Goal: Information Seeking & Learning: Learn about a topic

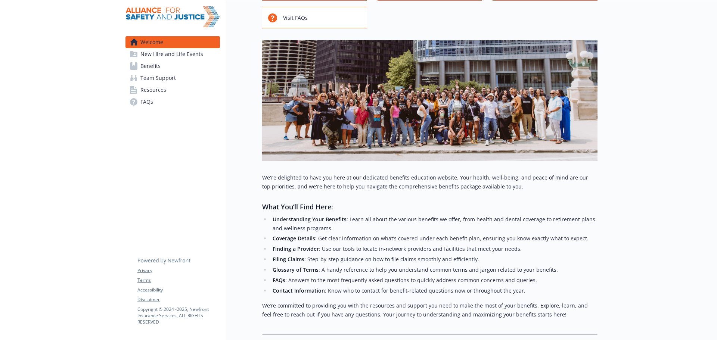
scroll to position [75, 0]
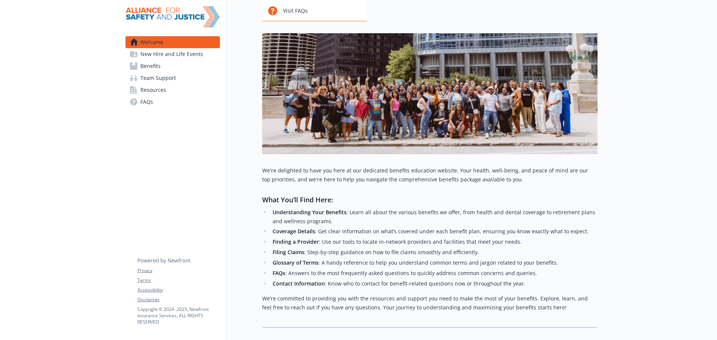
click at [157, 63] on span "Benefits" at bounding box center [150, 66] width 20 height 12
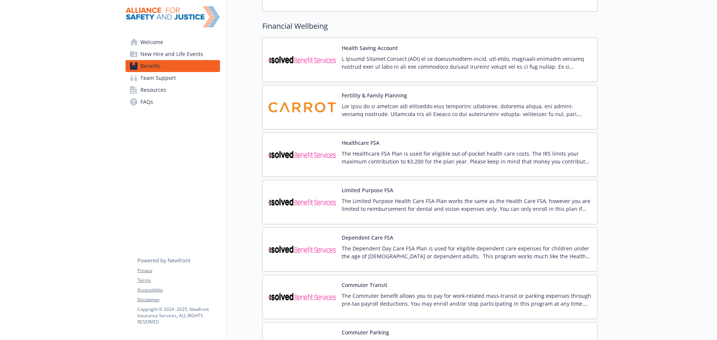
scroll to position [598, 0]
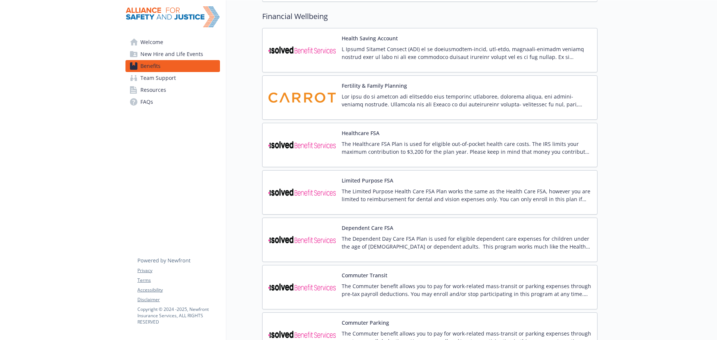
click at [432, 105] on p at bounding box center [466, 101] width 249 height 16
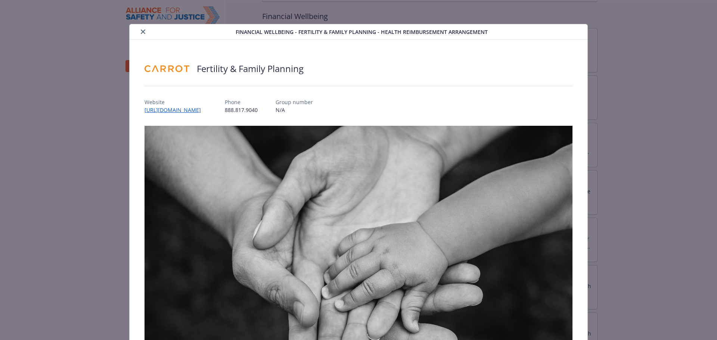
scroll to position [186, 0]
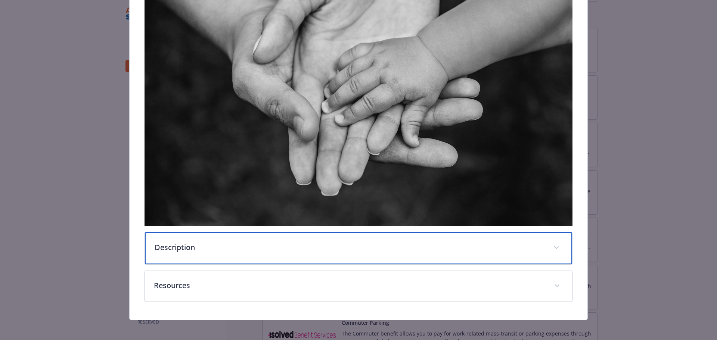
click at [273, 251] on div "Description" at bounding box center [359, 248] width 428 height 32
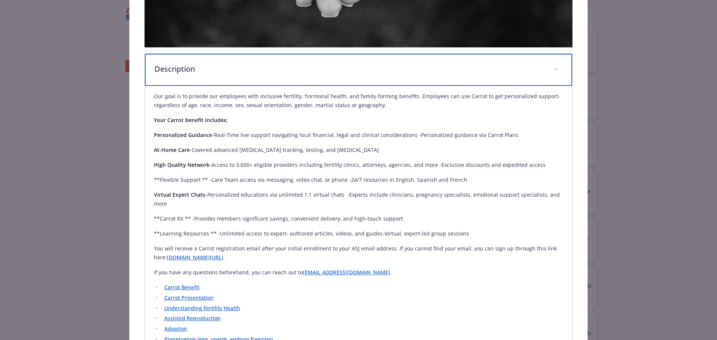
scroll to position [448, 0]
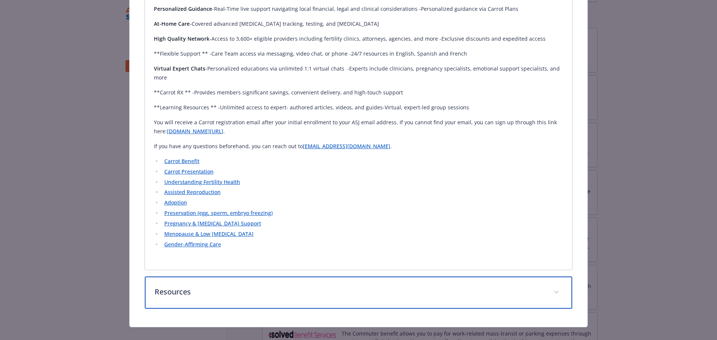
click at [278, 286] on p "Resources" at bounding box center [350, 291] width 390 height 11
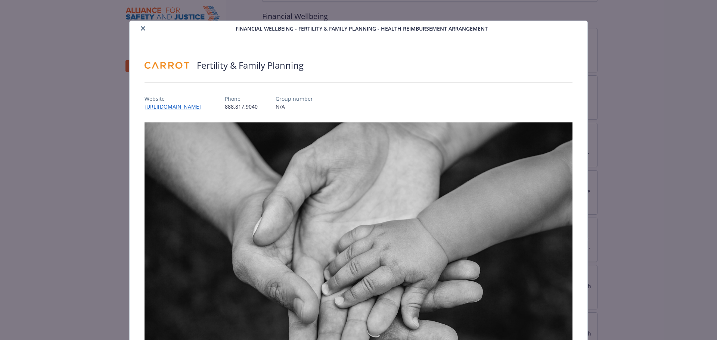
scroll to position [0, 0]
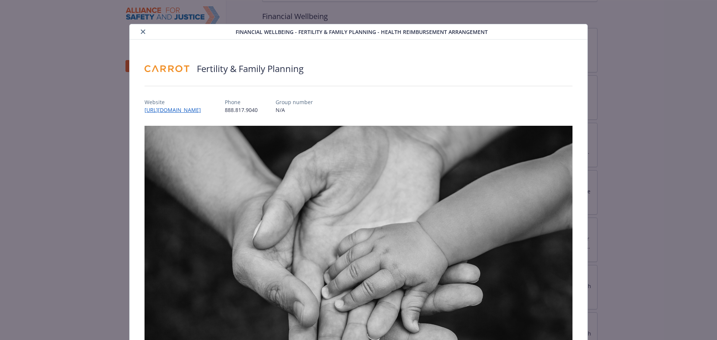
click at [141, 31] on icon "close" at bounding box center [143, 32] width 4 height 4
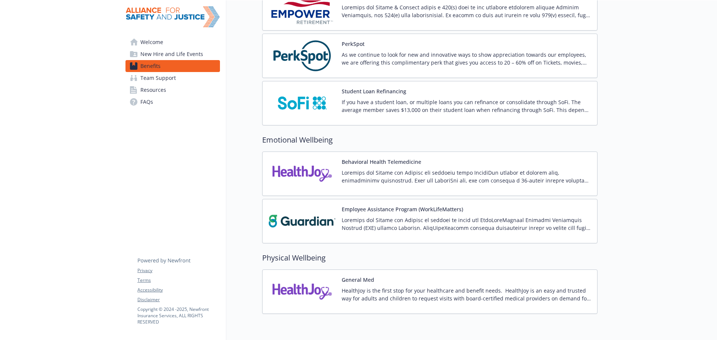
scroll to position [1005, 0]
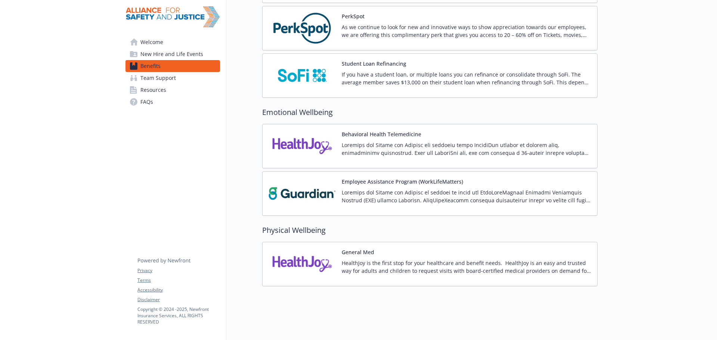
click at [416, 252] on div "General Med HealthJoy is the first stop for your healthcare and benefit needs. …" at bounding box center [466, 264] width 249 height 32
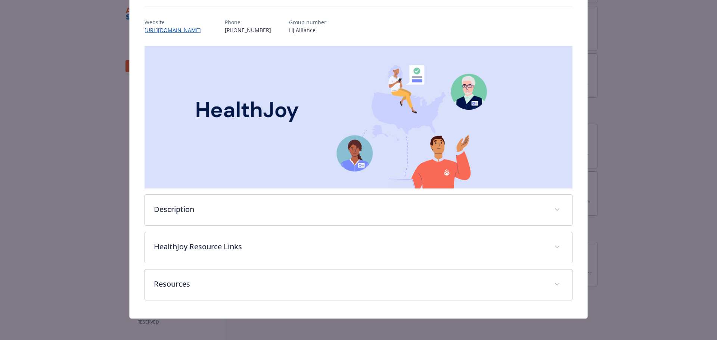
scroll to position [81, 0]
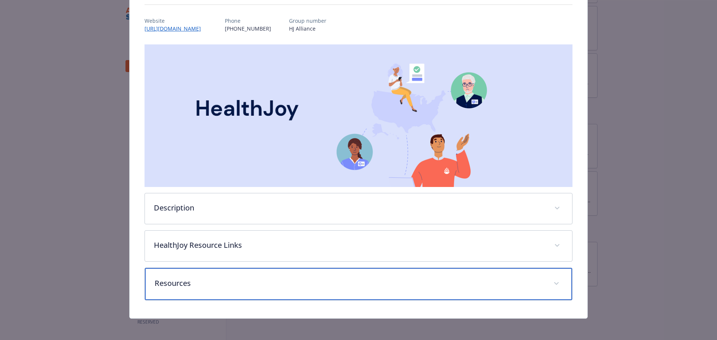
click at [324, 283] on p "Resources" at bounding box center [350, 283] width 390 height 11
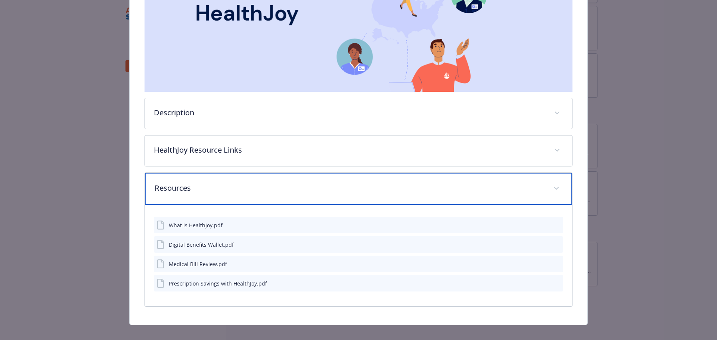
scroll to position [184, 0]
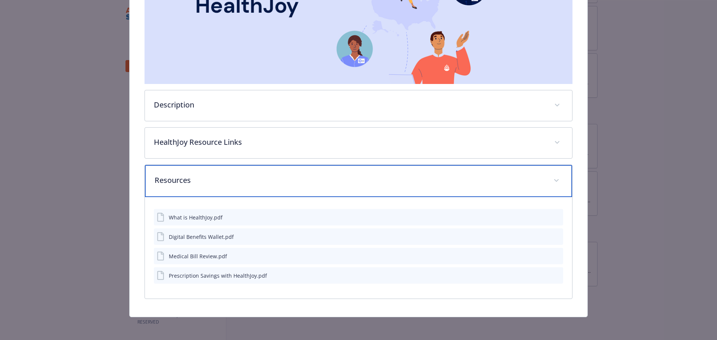
click at [263, 173] on div "Resources" at bounding box center [359, 181] width 428 height 32
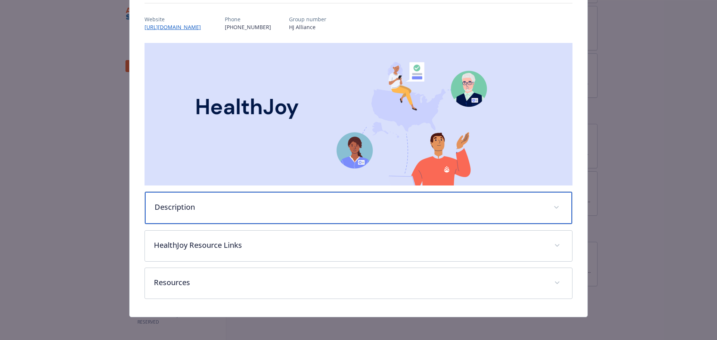
click at [270, 204] on p "Description" at bounding box center [350, 207] width 390 height 11
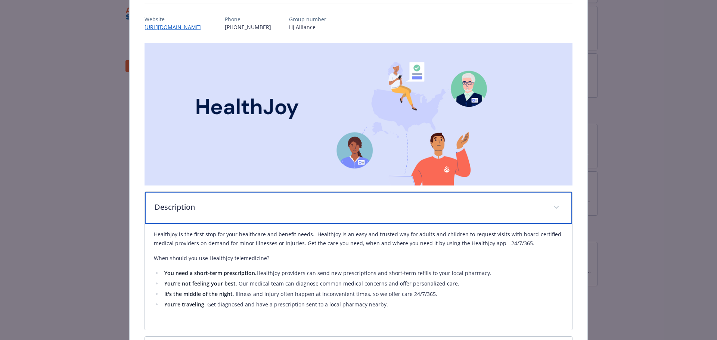
click at [270, 204] on p "Description" at bounding box center [350, 207] width 390 height 11
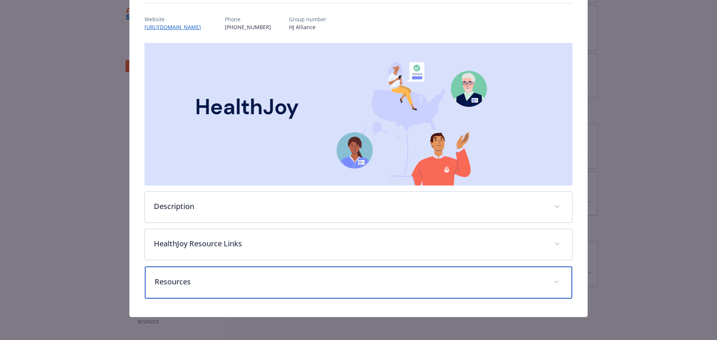
click at [272, 285] on p "Resources" at bounding box center [350, 281] width 390 height 11
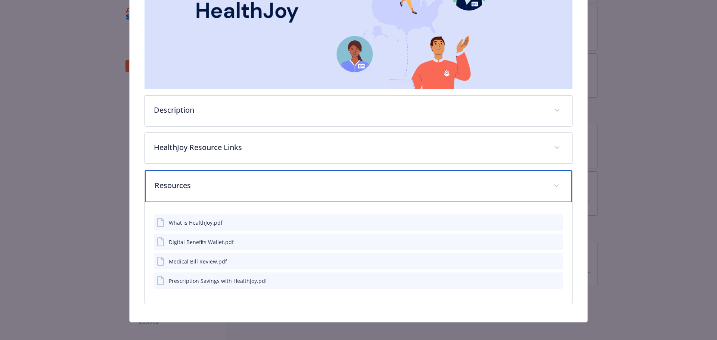
scroll to position [184, 0]
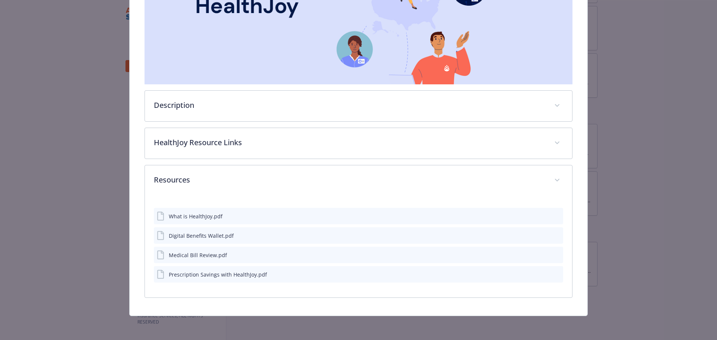
click at [554, 256] on icon "preview file" at bounding box center [556, 254] width 7 height 5
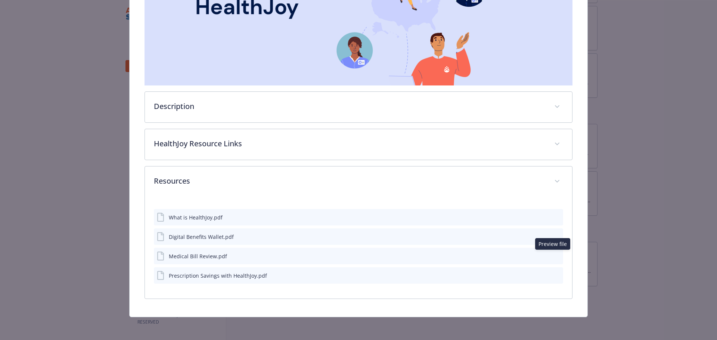
click at [553, 214] on icon "preview file" at bounding box center [556, 216] width 7 height 5
click at [555, 254] on icon "preview file" at bounding box center [556, 255] width 7 height 5
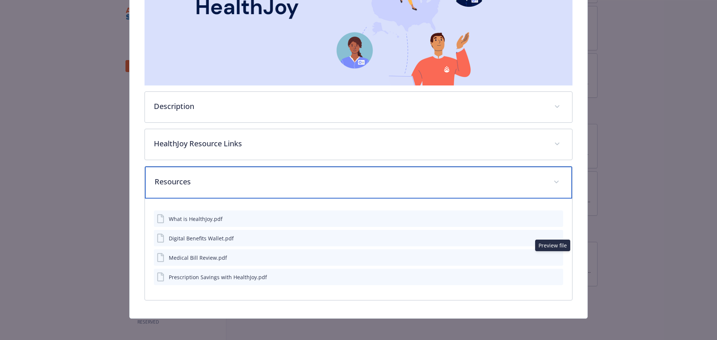
click at [398, 177] on p "Resources" at bounding box center [350, 181] width 390 height 11
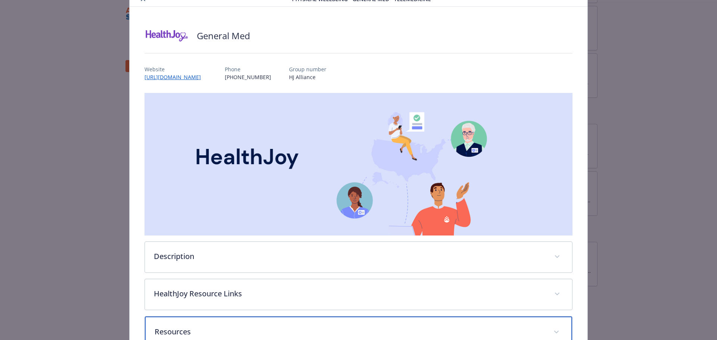
scroll to position [0, 0]
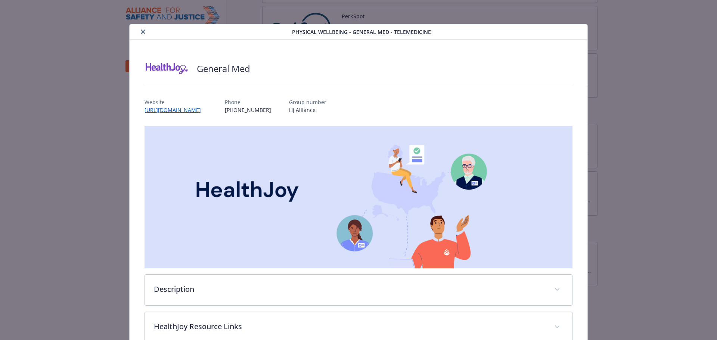
click at [143, 31] on icon "close" at bounding box center [143, 32] width 4 height 4
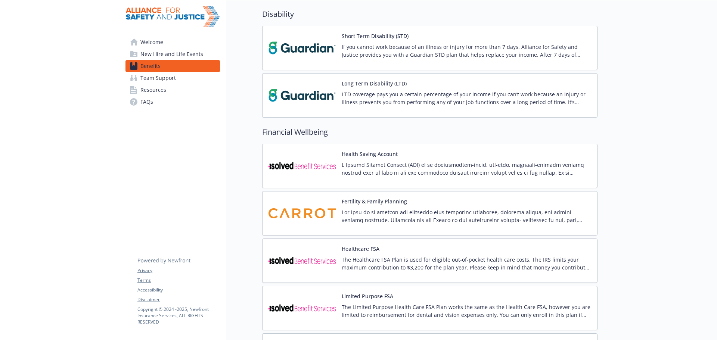
click at [375, 207] on div "Fertility & Family Planning" at bounding box center [466, 214] width 249 height 32
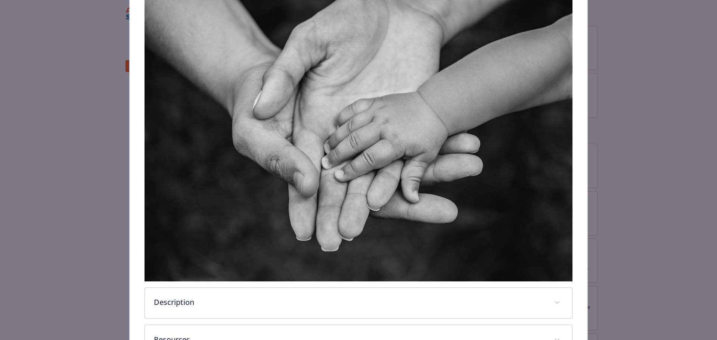
scroll to position [186, 0]
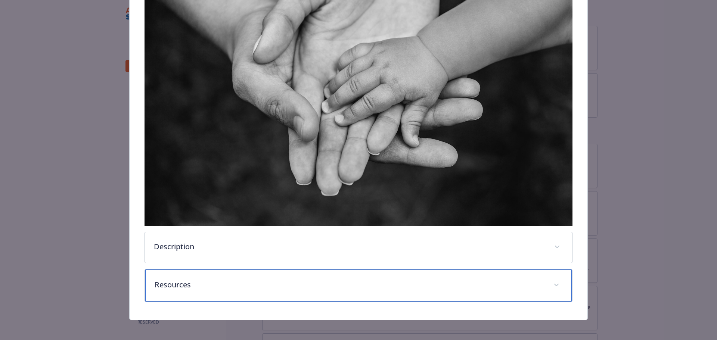
click at [270, 289] on div "Resources" at bounding box center [359, 286] width 428 height 32
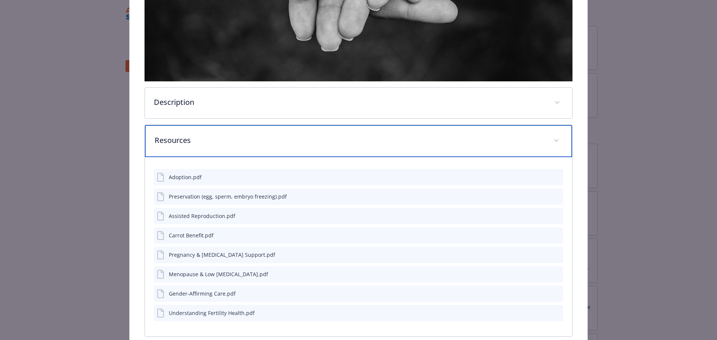
scroll to position [366, 0]
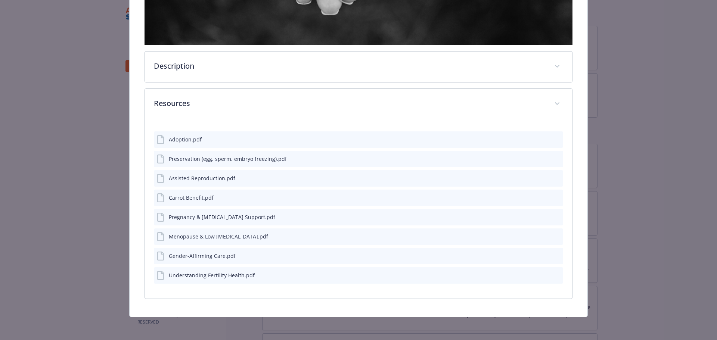
click at [317, 158] on div "Preservation (egg, sperm, embryo freezing).pdf" at bounding box center [359, 159] width 410 height 16
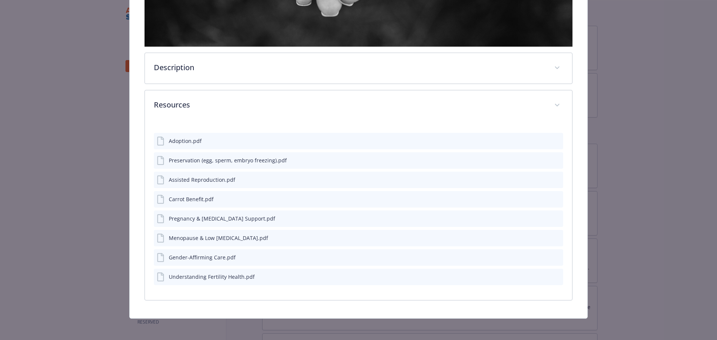
click at [553, 157] on icon "preview file" at bounding box center [556, 159] width 7 height 5
